Goal: Task Accomplishment & Management: Manage account settings

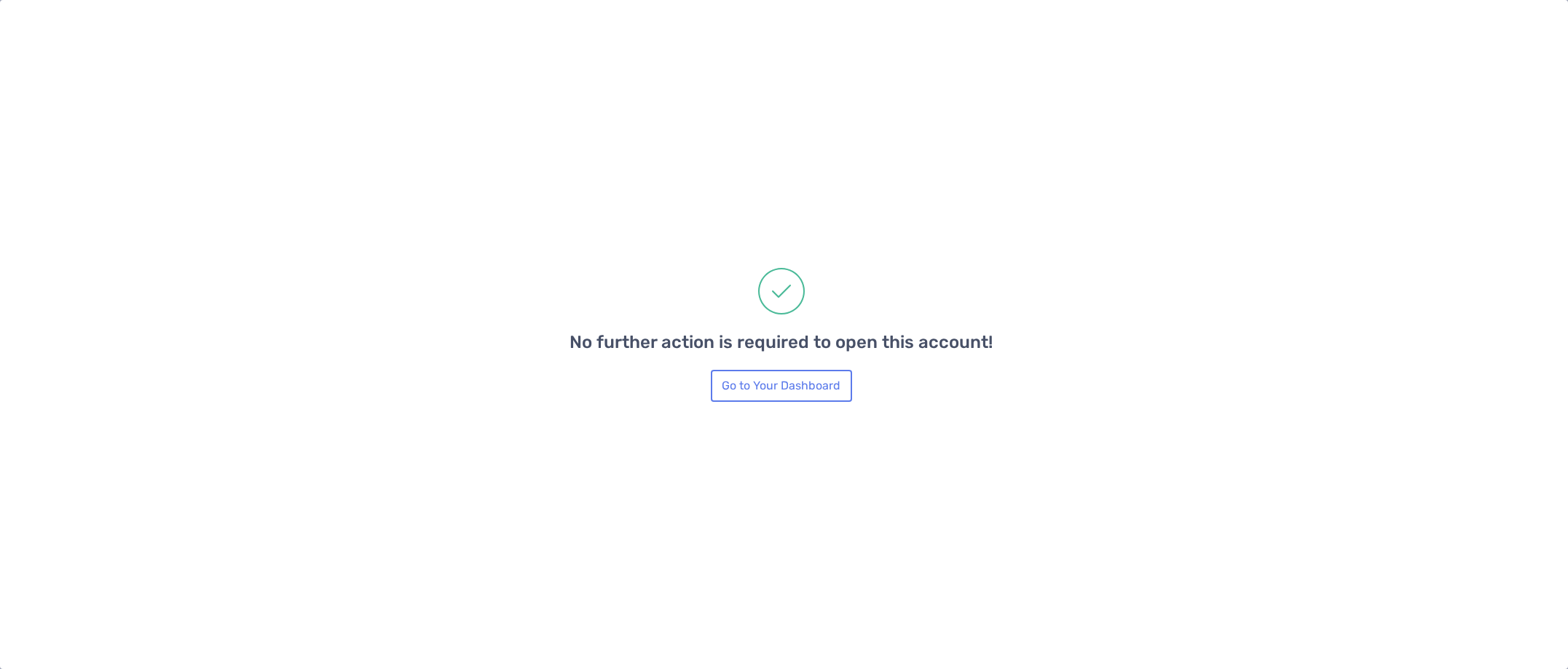
click at [773, 388] on button "Go to Your Dashboard" at bounding box center [781, 386] width 141 height 32
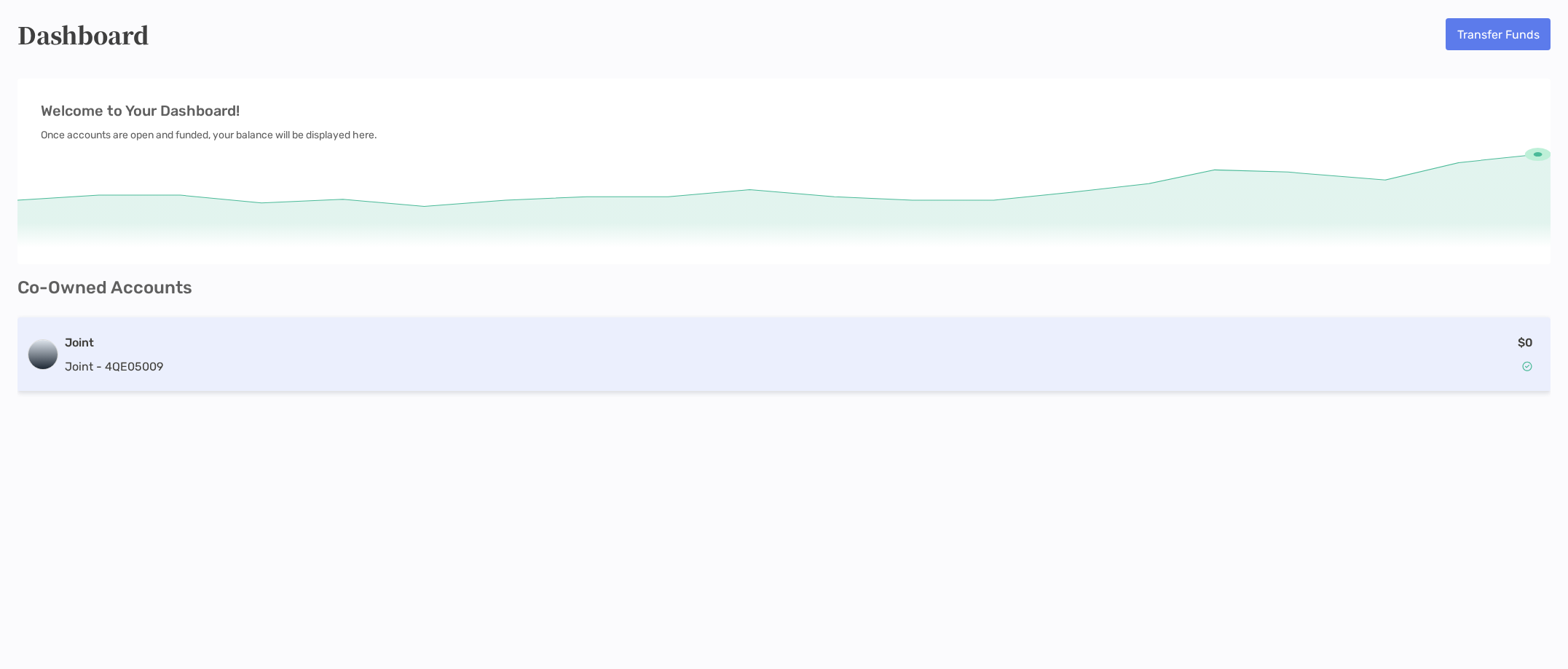
click at [83, 342] on h3 "Joint" at bounding box center [114, 343] width 98 height 18
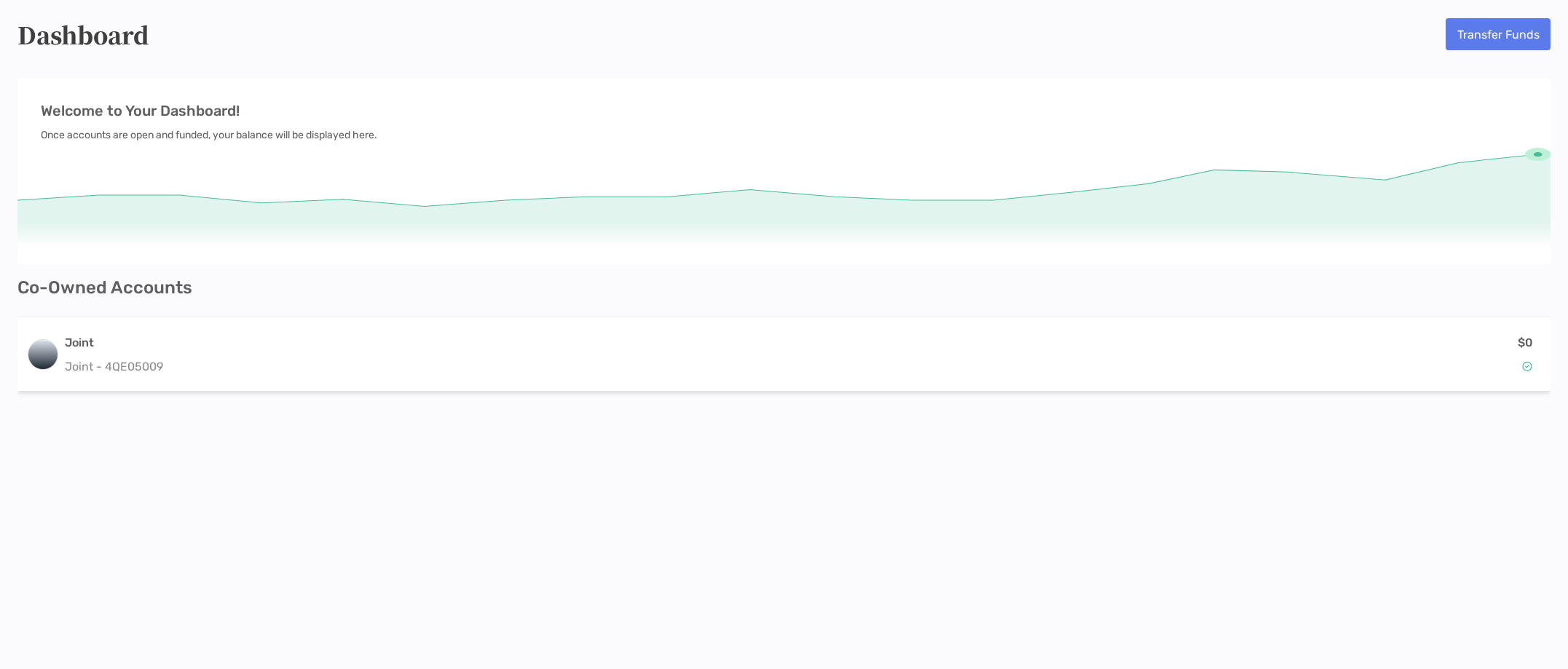
click at [186, 108] on p "Welcome to Your Dashboard!" at bounding box center [784, 110] width 1486 height 18
click at [199, 135] on p "Once accounts are open and funded, your balance will be displayed here." at bounding box center [784, 135] width 1486 height 18
click at [136, 33] on h5 "Dashboard" at bounding box center [83, 34] width 132 height 33
click at [1322, 39] on div "Dashboard Transfer Funds" at bounding box center [784, 34] width 1533 height 33
click at [1412, 24] on div "Dashboard Transfer Funds" at bounding box center [784, 34] width 1533 height 33
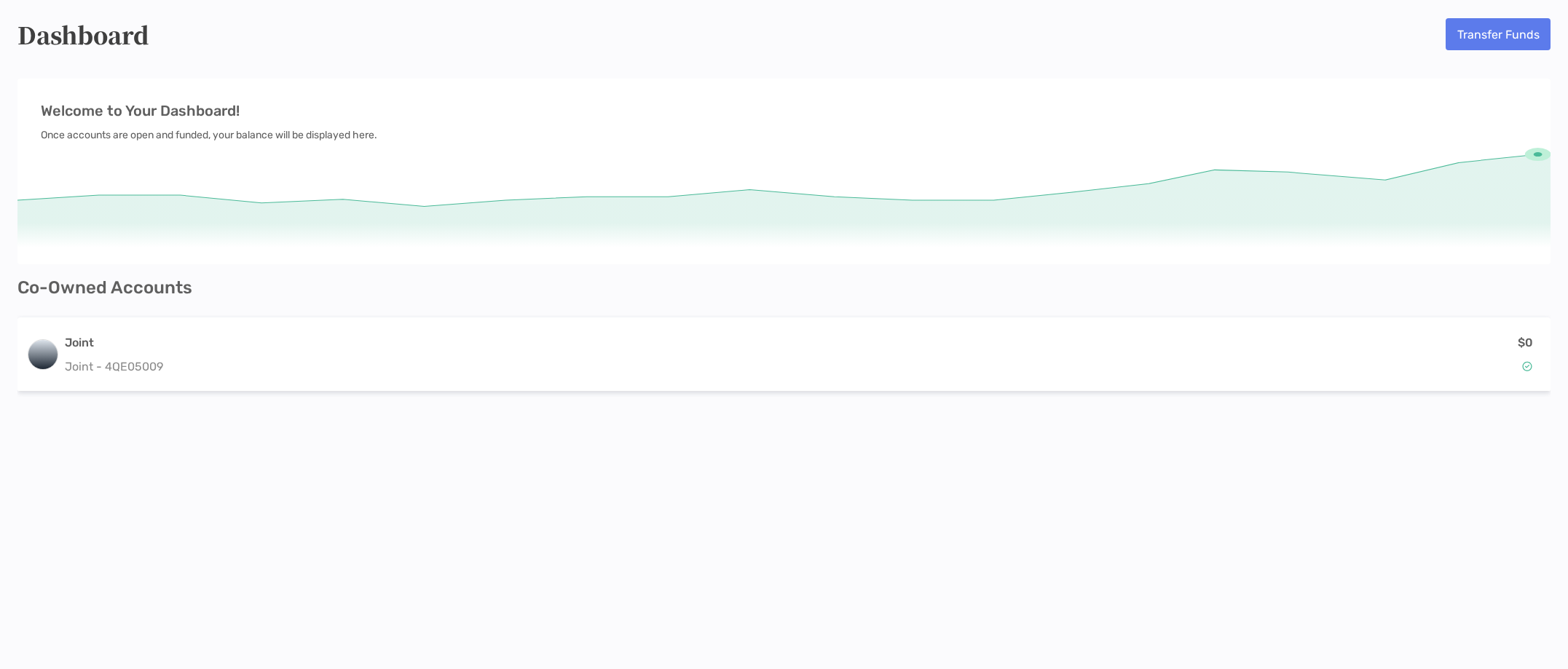
click at [1470, 33] on button "Transfer Funds" at bounding box center [1499, 34] width 105 height 32
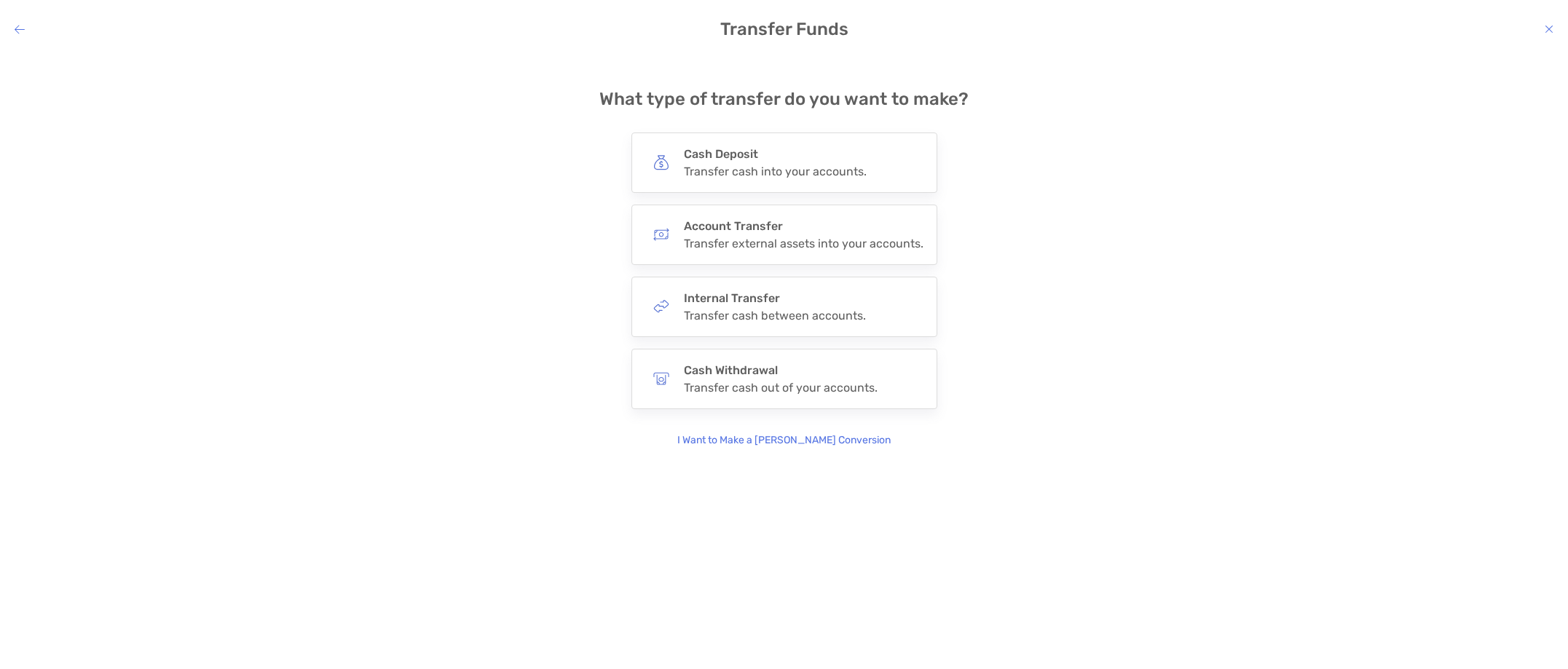
click at [1553, 26] on icon "modal" at bounding box center [1550, 29] width 9 height 11
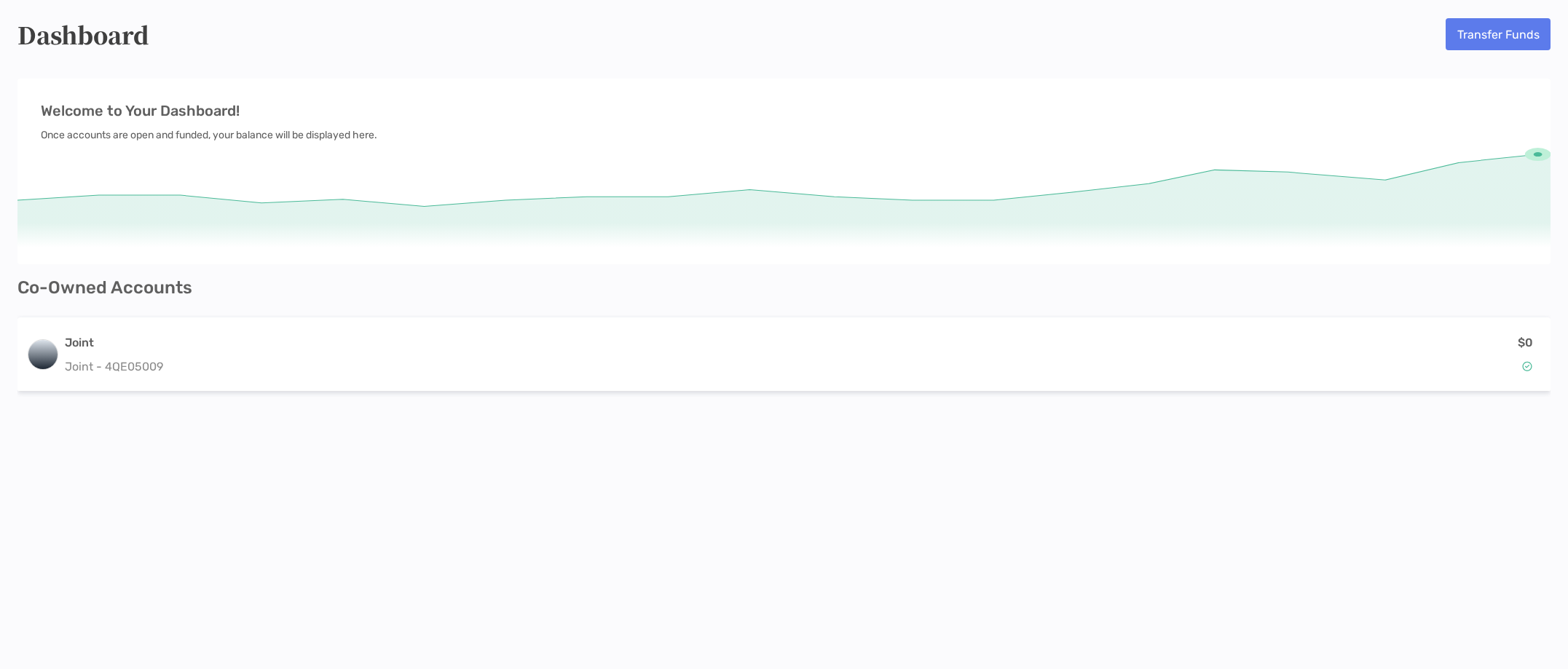
click at [142, 33] on h5 "Dashboard" at bounding box center [83, 34] width 132 height 33
click at [94, 114] on p "Welcome to Your Dashboard!" at bounding box center [784, 110] width 1486 height 18
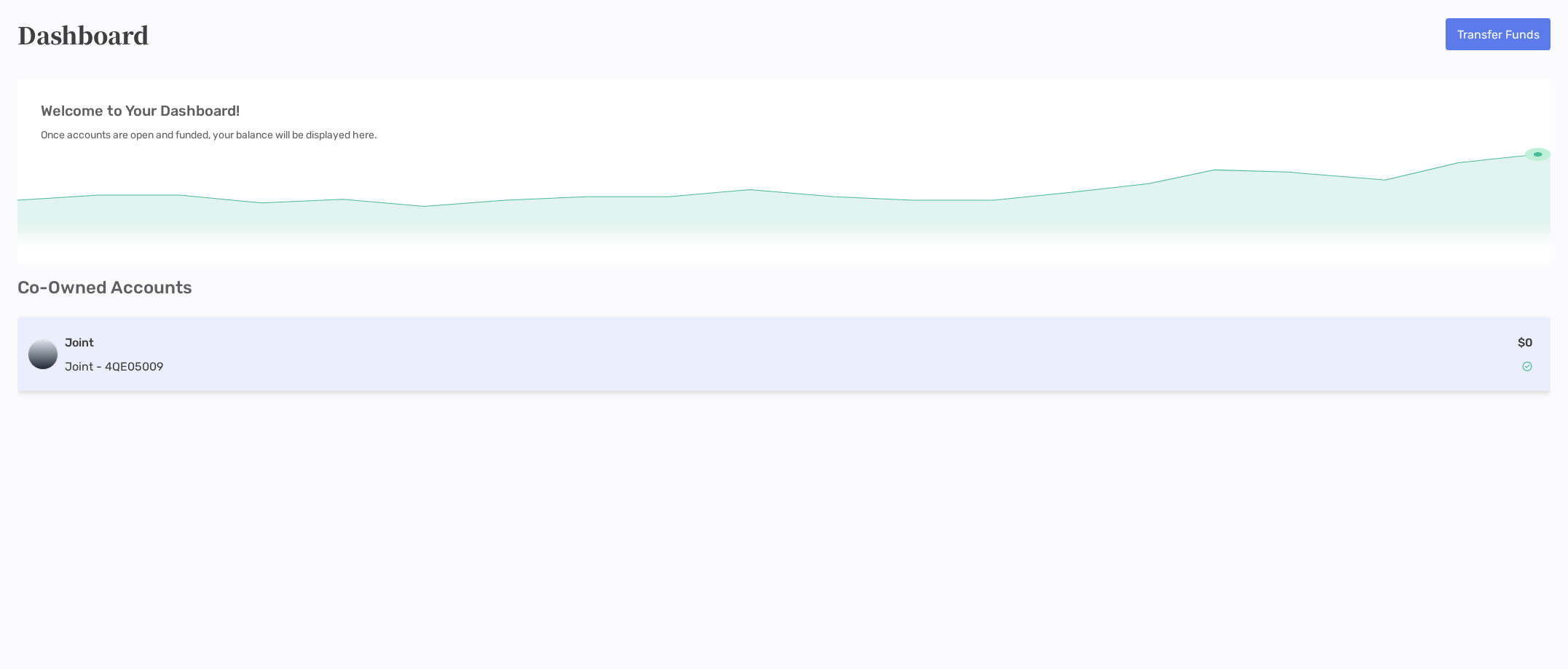
click at [59, 352] on div "Joint Joint - 4QE05009 $0" at bounding box center [784, 354] width 1533 height 75
click at [1531, 365] on img at bounding box center [1528, 367] width 11 height 11
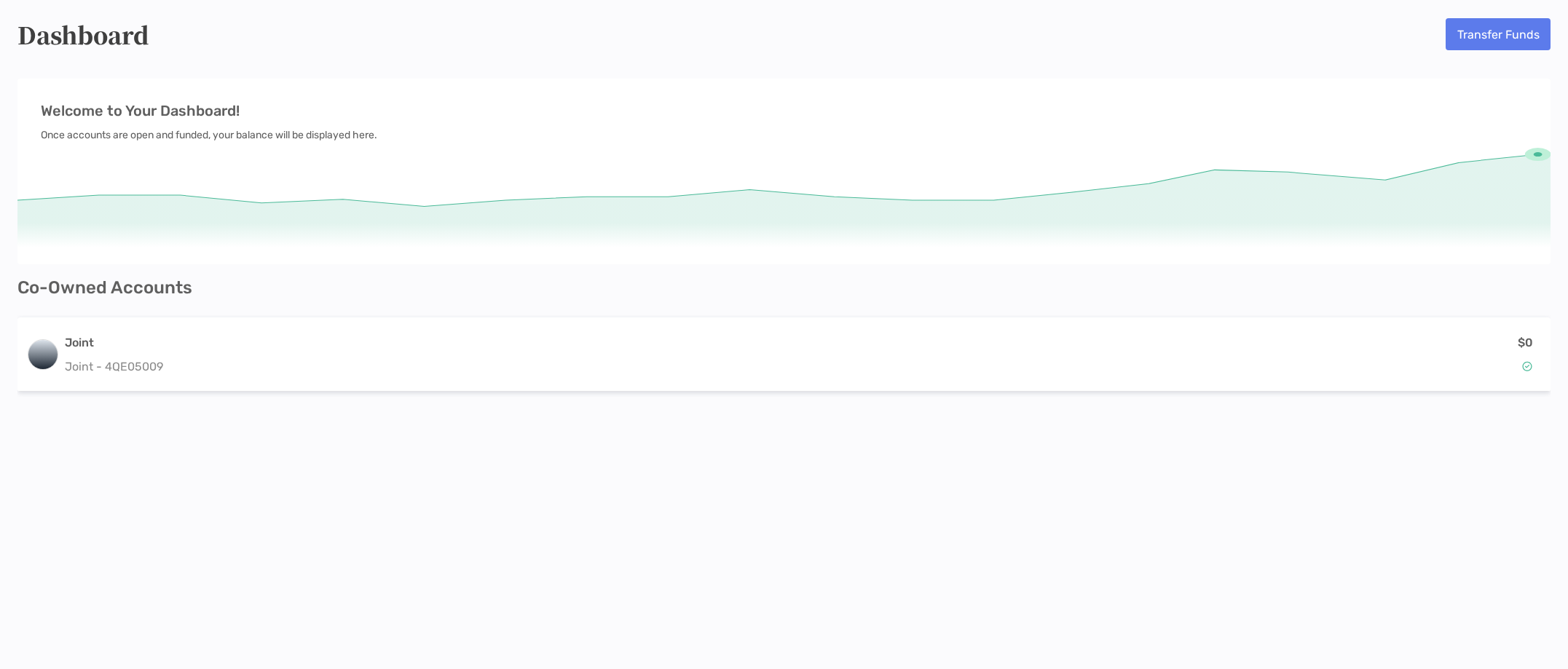
click at [1537, 147] on icon at bounding box center [784, 203] width 1533 height 120
